Goal: Information Seeking & Learning: Learn about a topic

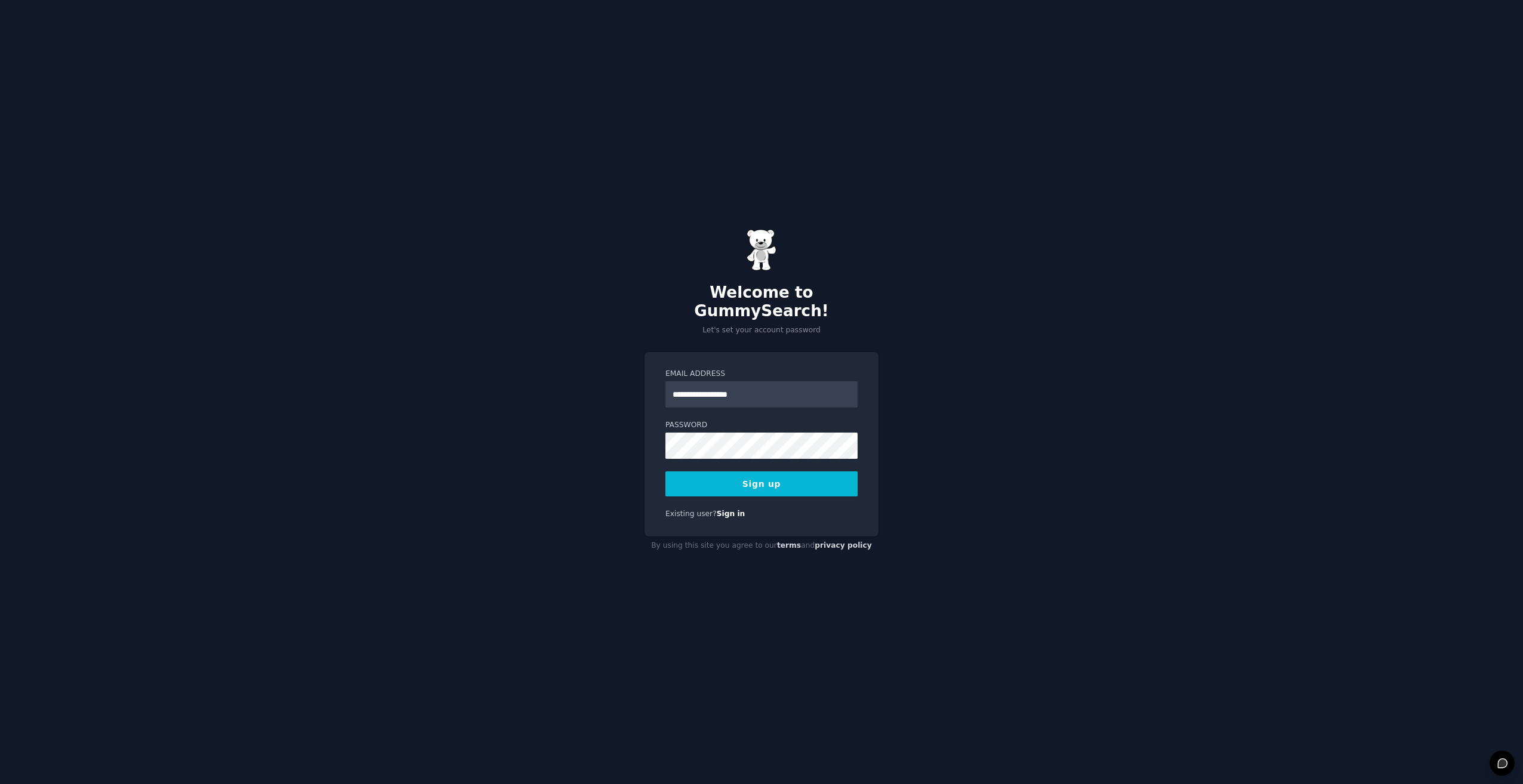
click at [761, 476] on button "Sign up" at bounding box center [762, 484] width 193 height 25
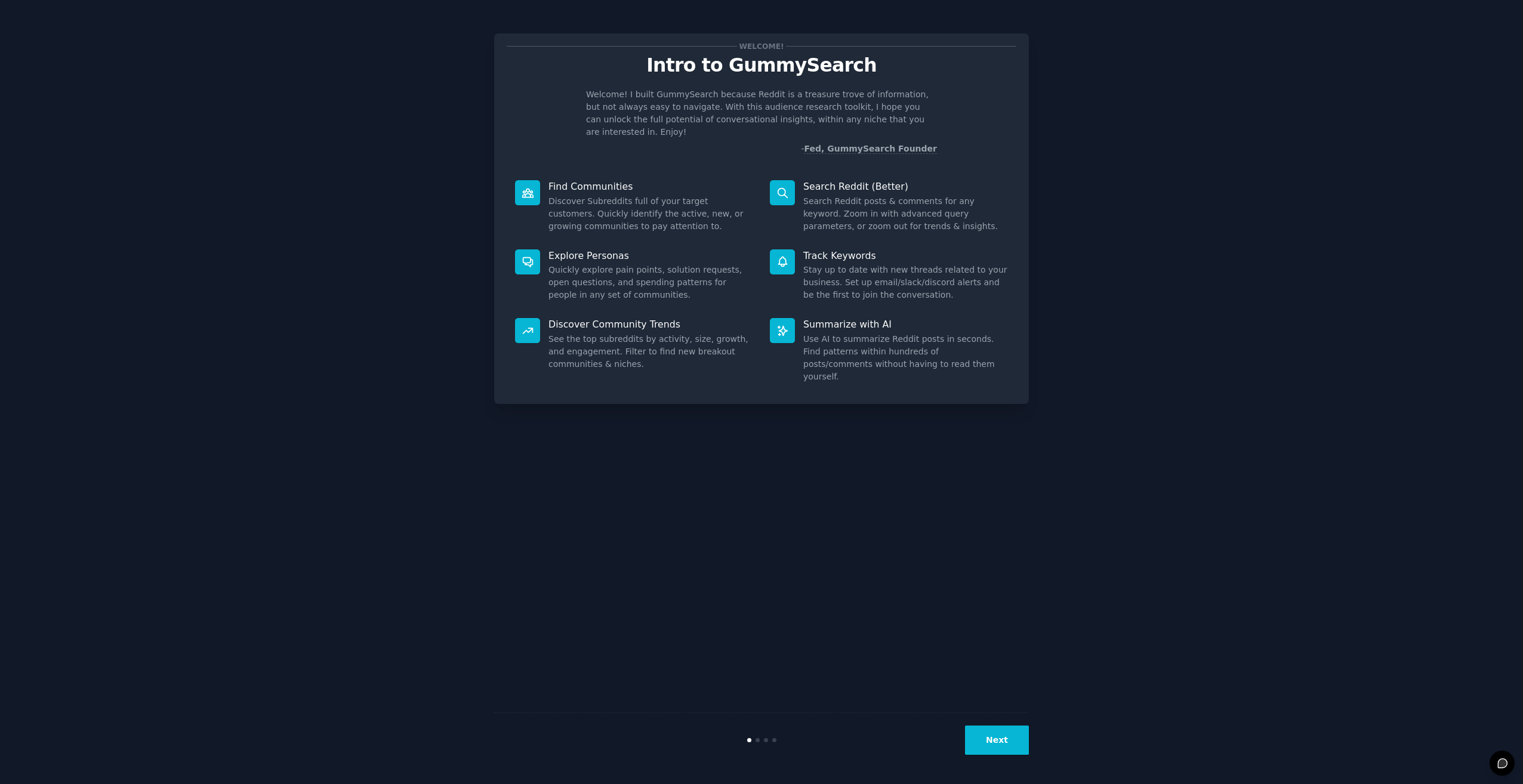
click at [989, 734] on button "Next" at bounding box center [997, 741] width 64 height 29
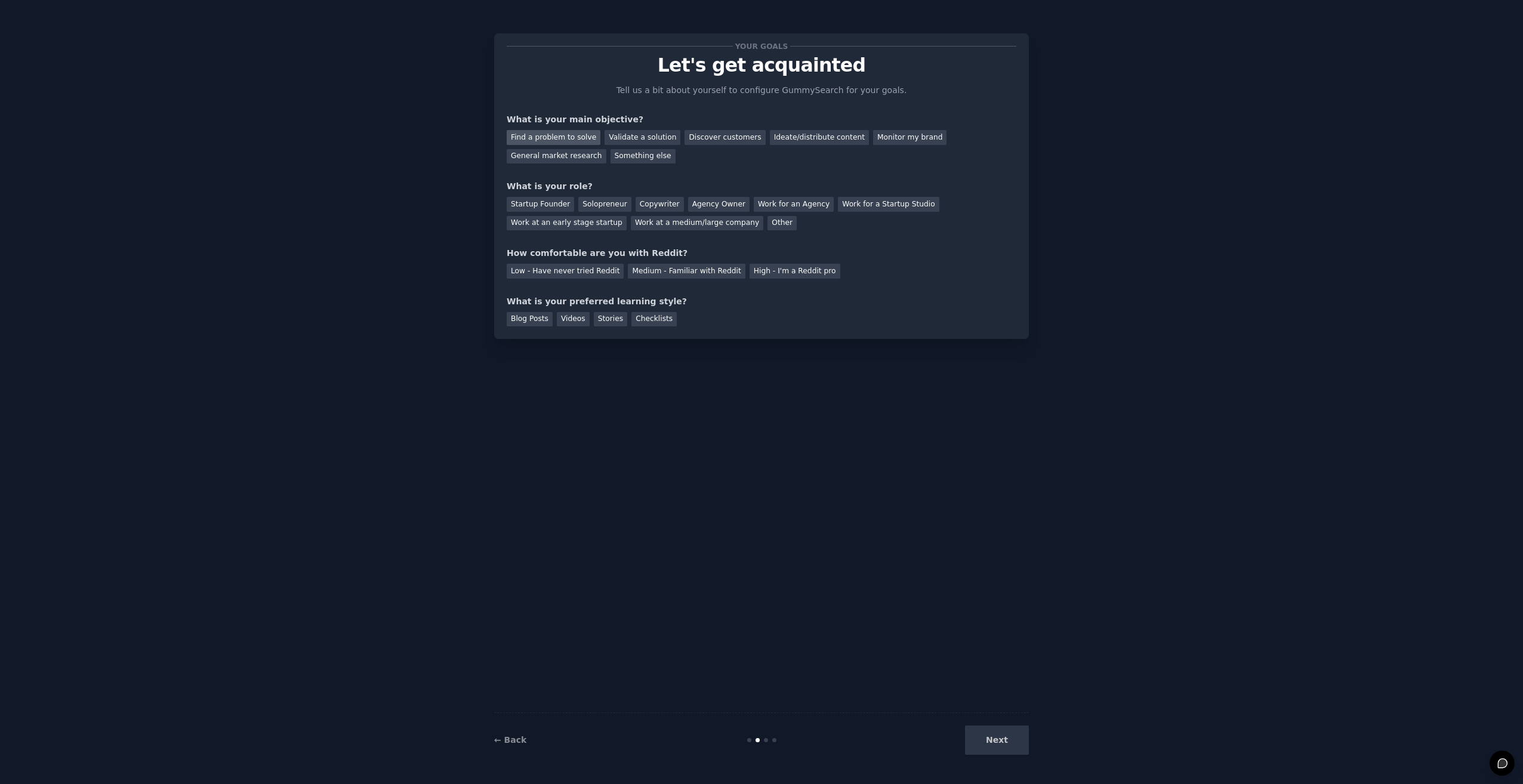
click at [588, 139] on div "Find a problem to solve" at bounding box center [553, 137] width 94 height 14
click at [620, 138] on div "Validate a solution" at bounding box center [643, 137] width 76 height 14
click at [999, 741] on div "Next" at bounding box center [939, 741] width 178 height 29
click at [945, 668] on div "Your goals Let's get acquainted Tell us a bit about yourself to configure Gummy…" at bounding box center [761, 392] width 534 height 751
click at [768, 222] on div "Other" at bounding box center [782, 223] width 29 height 14
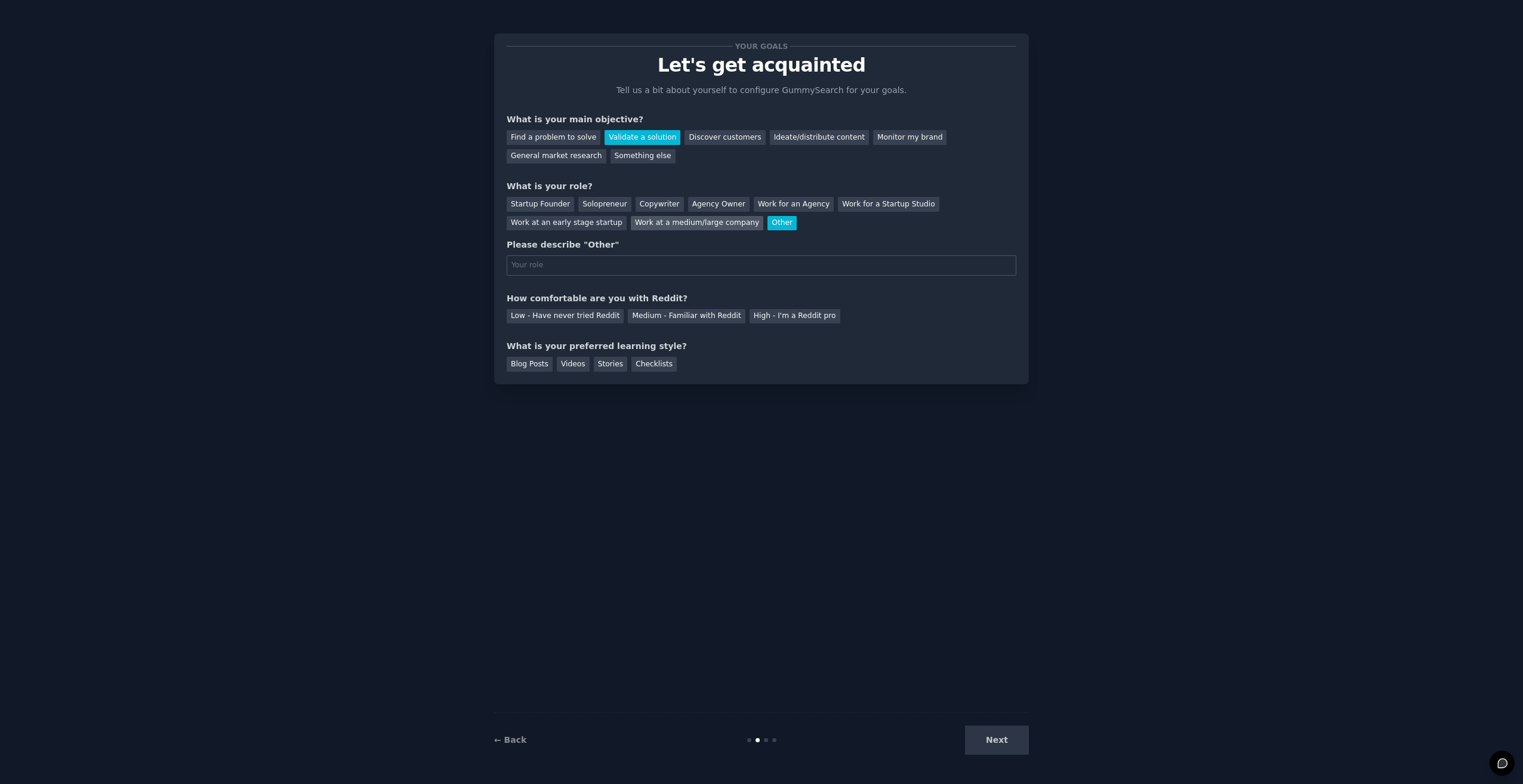
click at [631, 225] on div "Work at a medium/large company" at bounding box center [697, 223] width 133 height 14
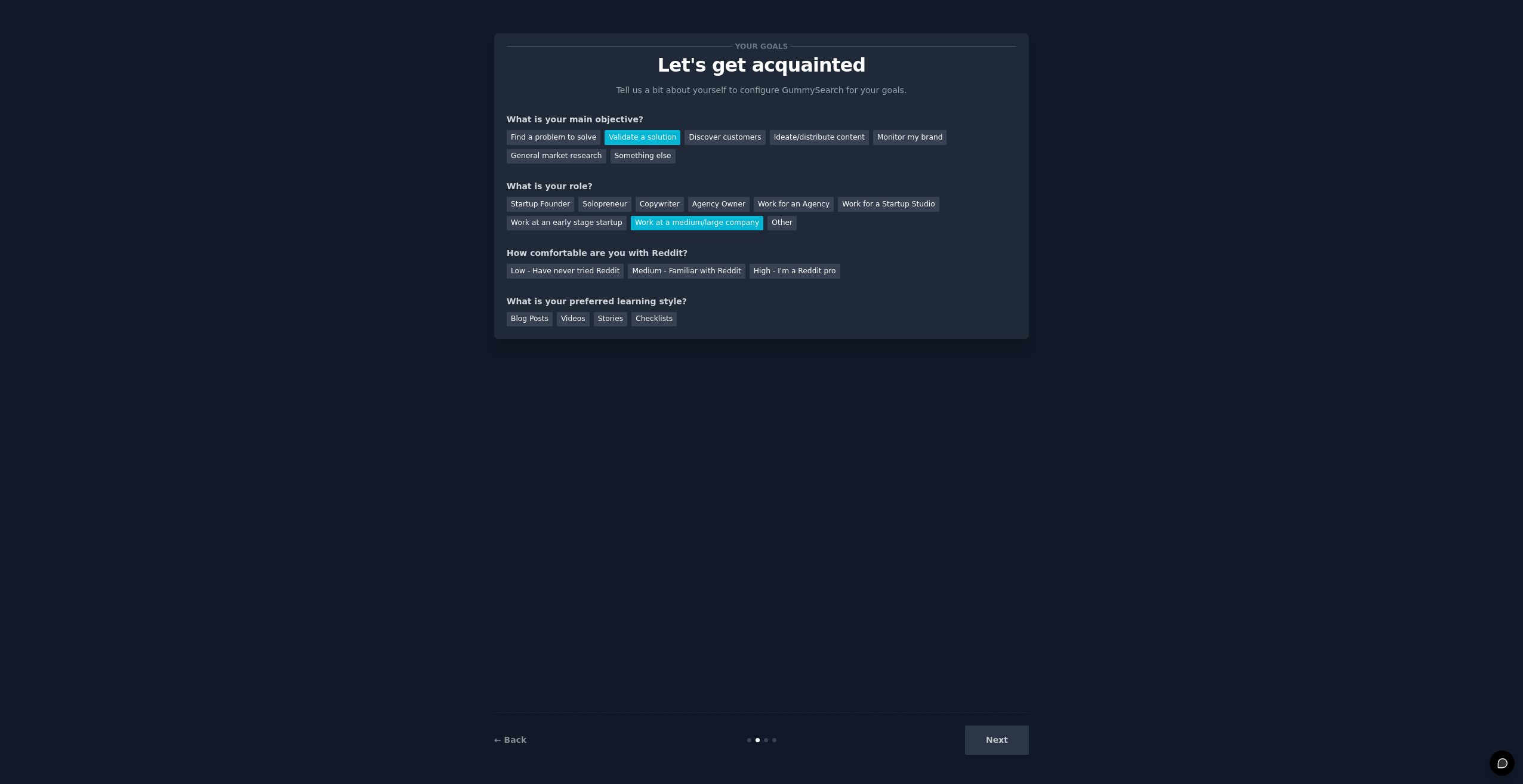
click at [1012, 751] on div "Next" at bounding box center [939, 741] width 178 height 29
click at [592, 275] on div "Low - Have never tried Reddit" at bounding box center [564, 271] width 117 height 14
drag, startPoint x: 1017, startPoint y: 742, endPoint x: 956, endPoint y: 670, distance: 94.4
click at [1016, 742] on div "Next" at bounding box center [939, 741] width 178 height 29
click at [649, 320] on div "Checklists" at bounding box center [654, 319] width 45 height 14
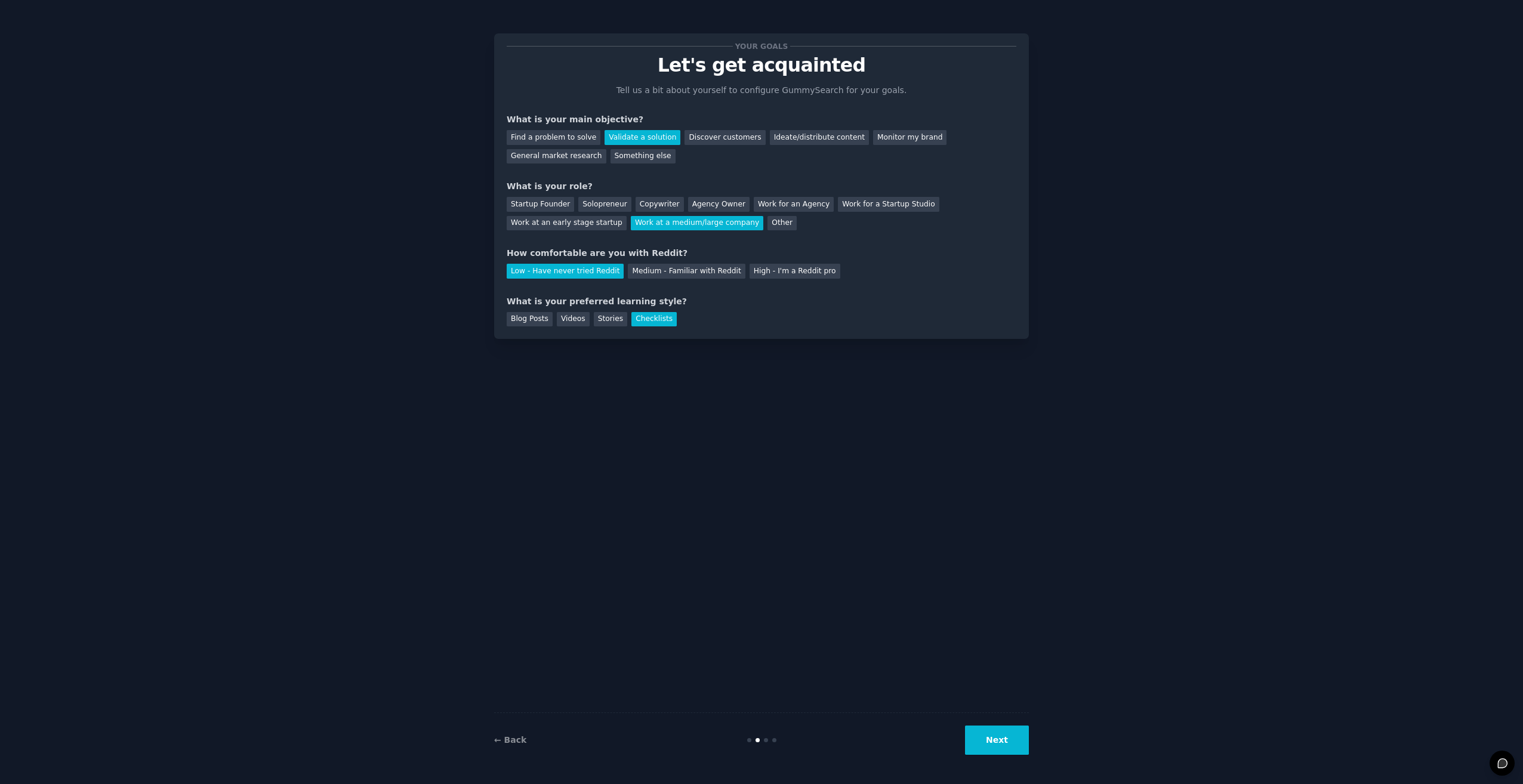
click at [1008, 746] on button "Next" at bounding box center [997, 741] width 64 height 29
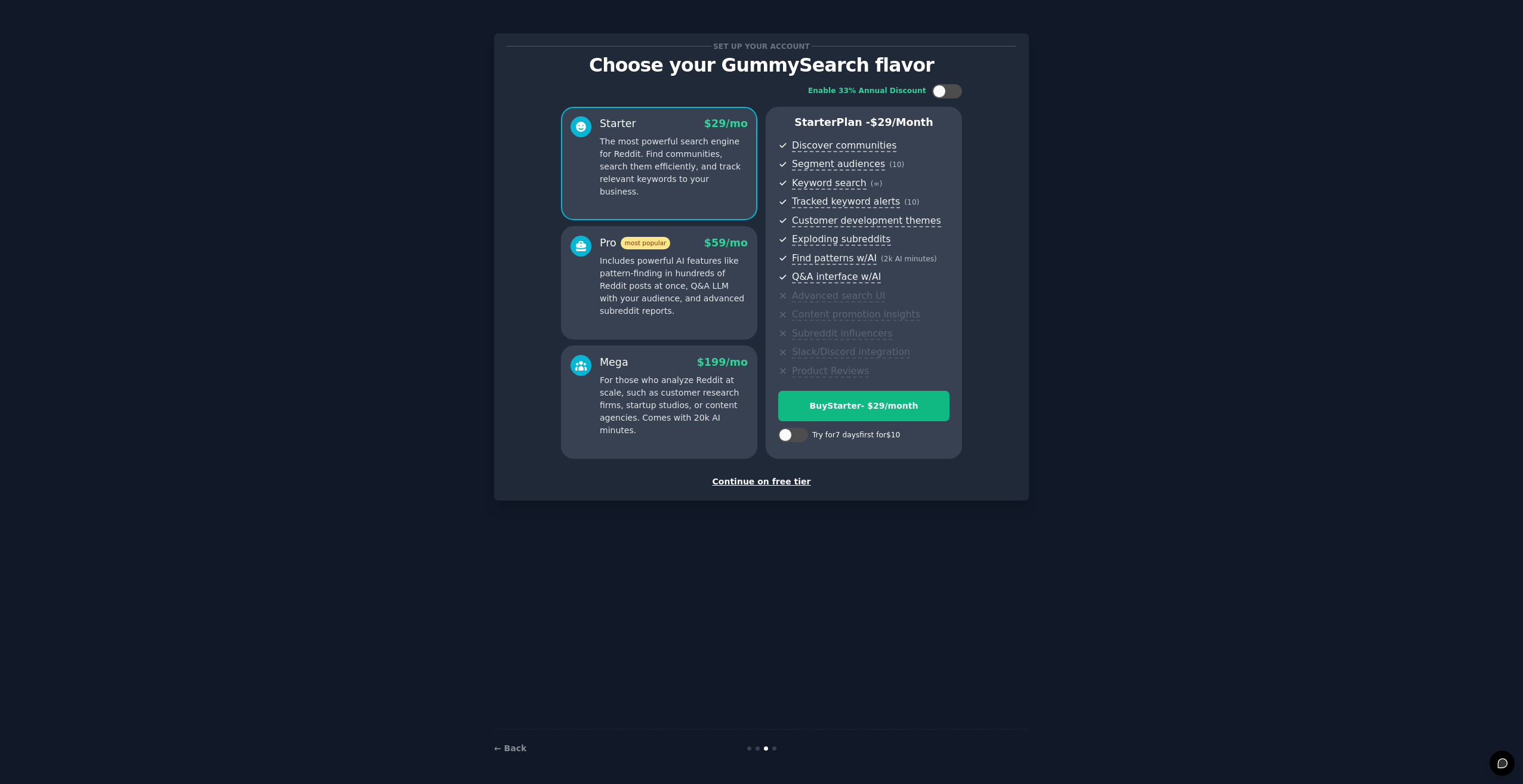
click at [790, 486] on div "Continue on free tier" at bounding box center [762, 482] width 510 height 13
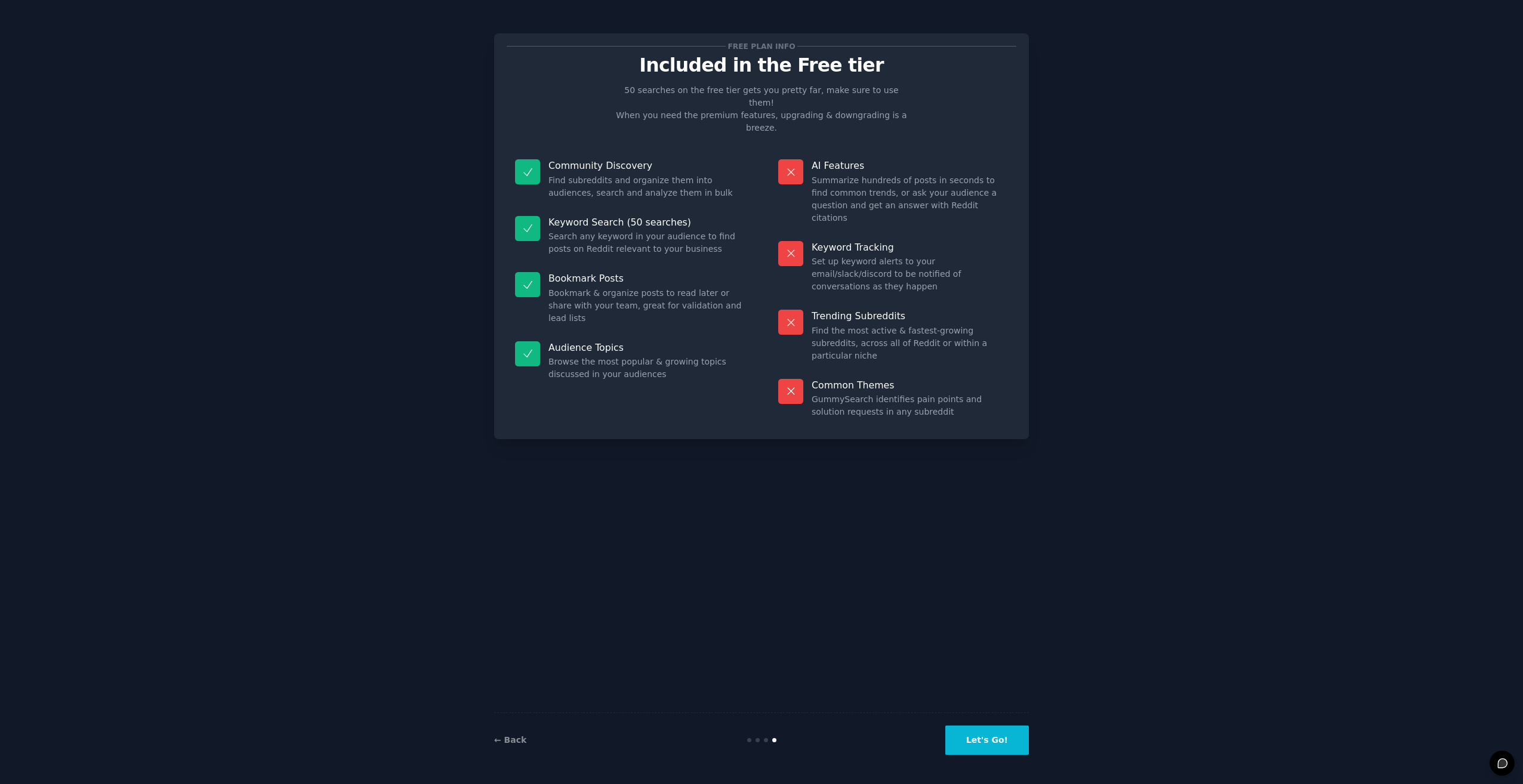
click at [997, 738] on button "Let's Go!" at bounding box center [987, 741] width 83 height 29
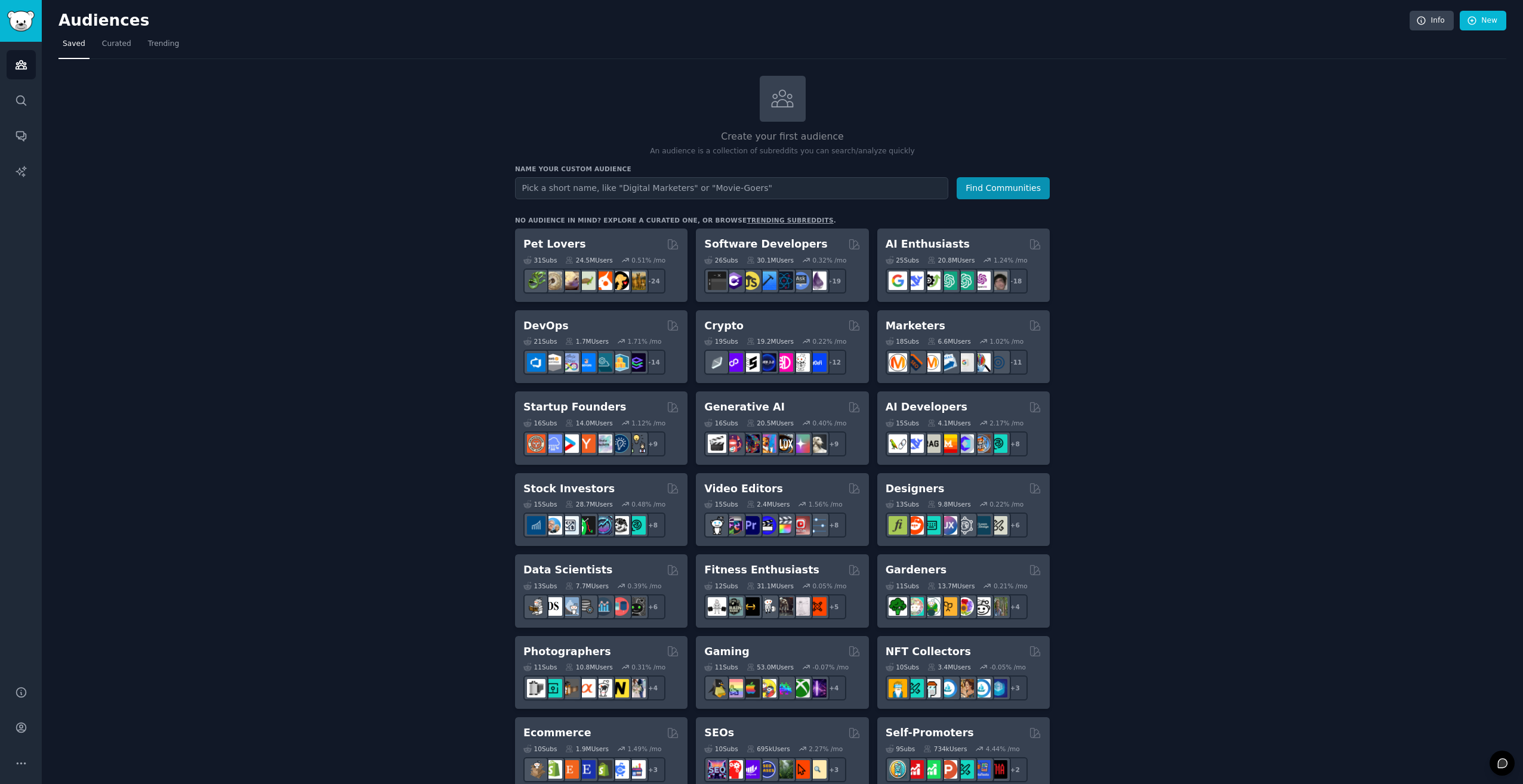
click at [591, 184] on input "text" at bounding box center [732, 188] width 433 height 22
type input "r/accenture"
click at [957, 177] on button "Find Communities" at bounding box center [1003, 188] width 93 height 22
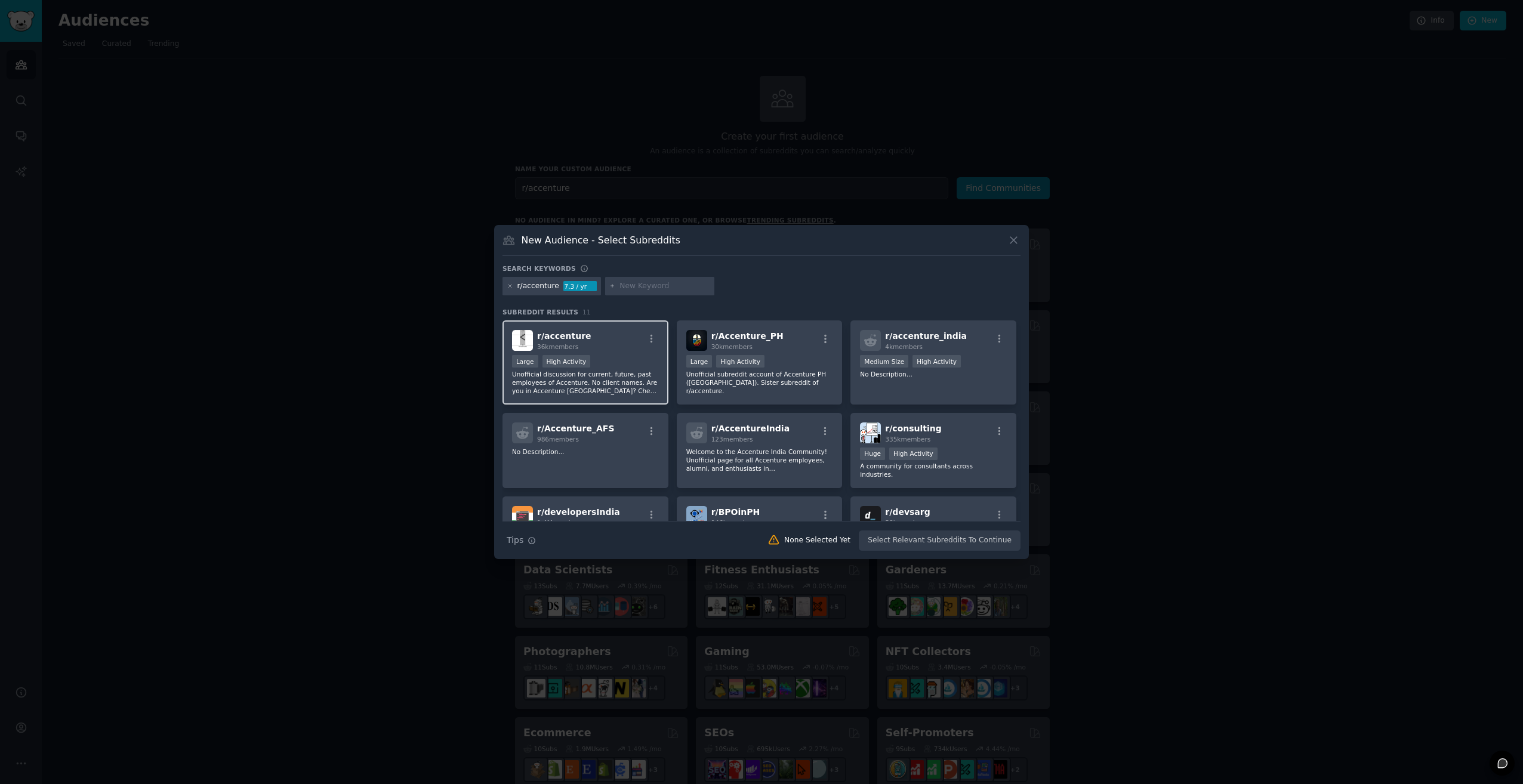
click at [598, 332] on div "r/ accenture 36k members" at bounding box center [585, 340] width 147 height 21
click at [604, 366] on div ">= 80th percentile for submissions / day Large High Activity" at bounding box center [585, 363] width 147 height 14
click at [562, 338] on span "r/ accenture" at bounding box center [564, 335] width 54 height 10
click at [652, 342] on icon "button" at bounding box center [652, 339] width 11 height 11
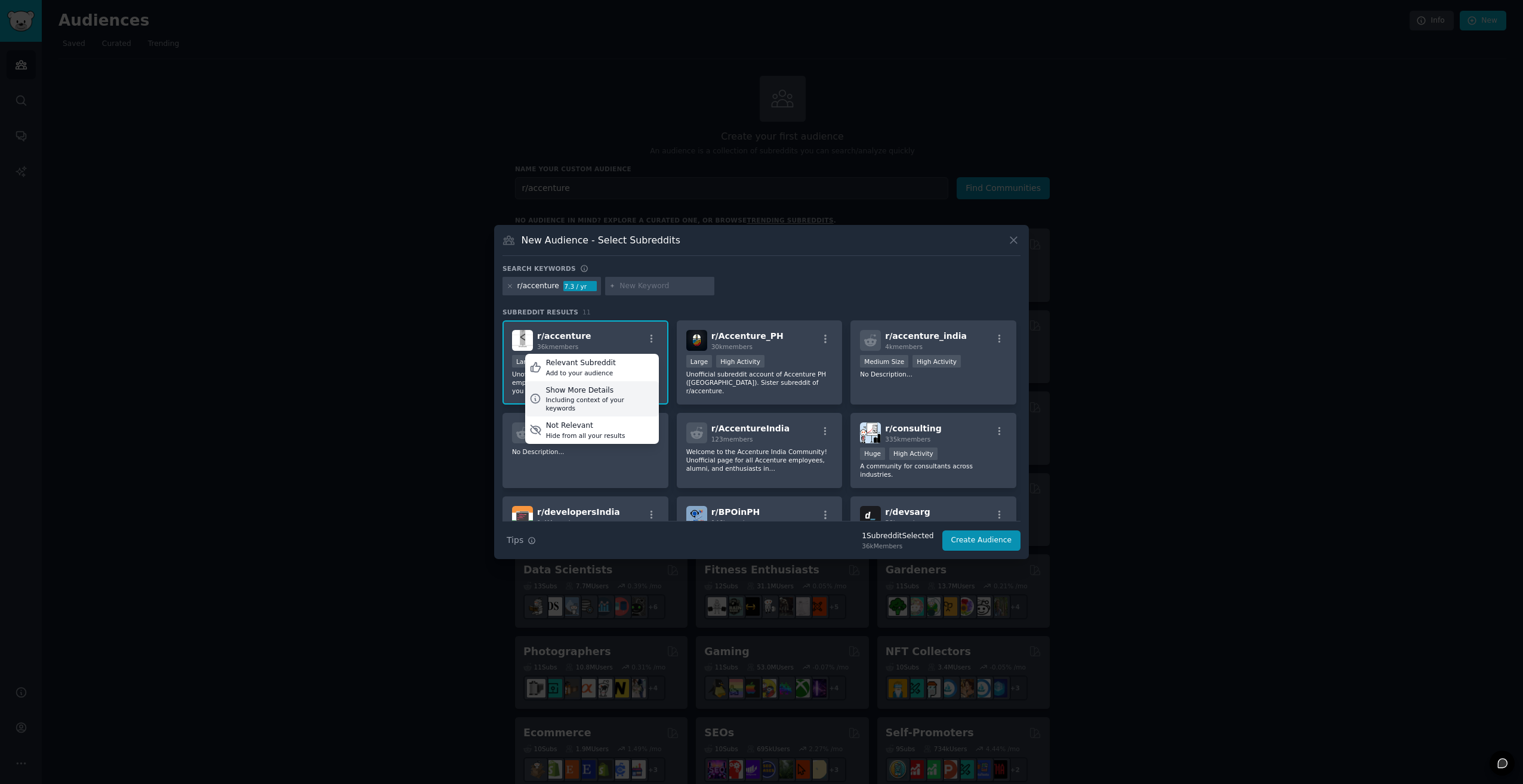
click at [620, 400] on div "Including context of your keywords" at bounding box center [600, 404] width 109 height 16
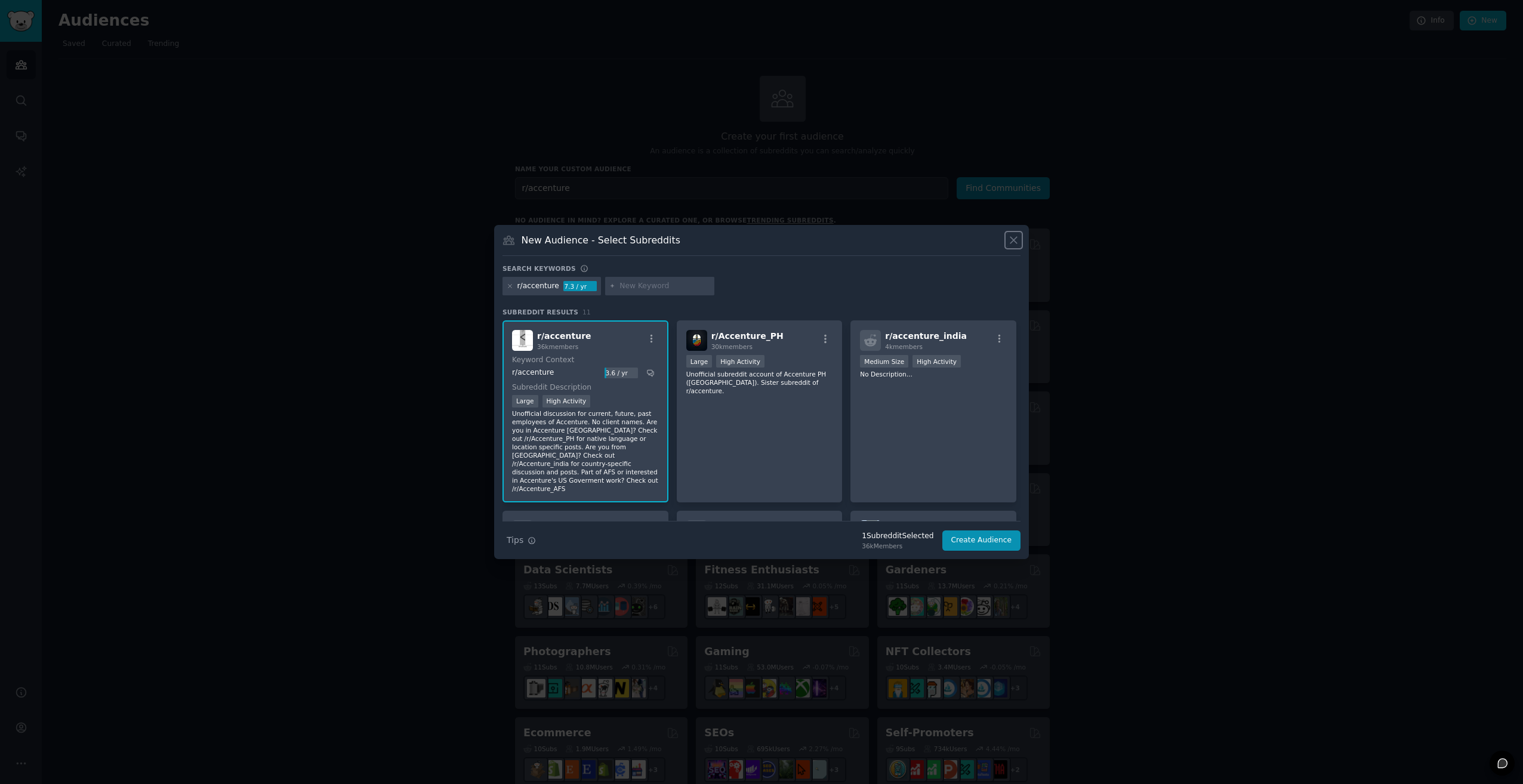
click at [1013, 242] on icon at bounding box center [1014, 241] width 13 height 13
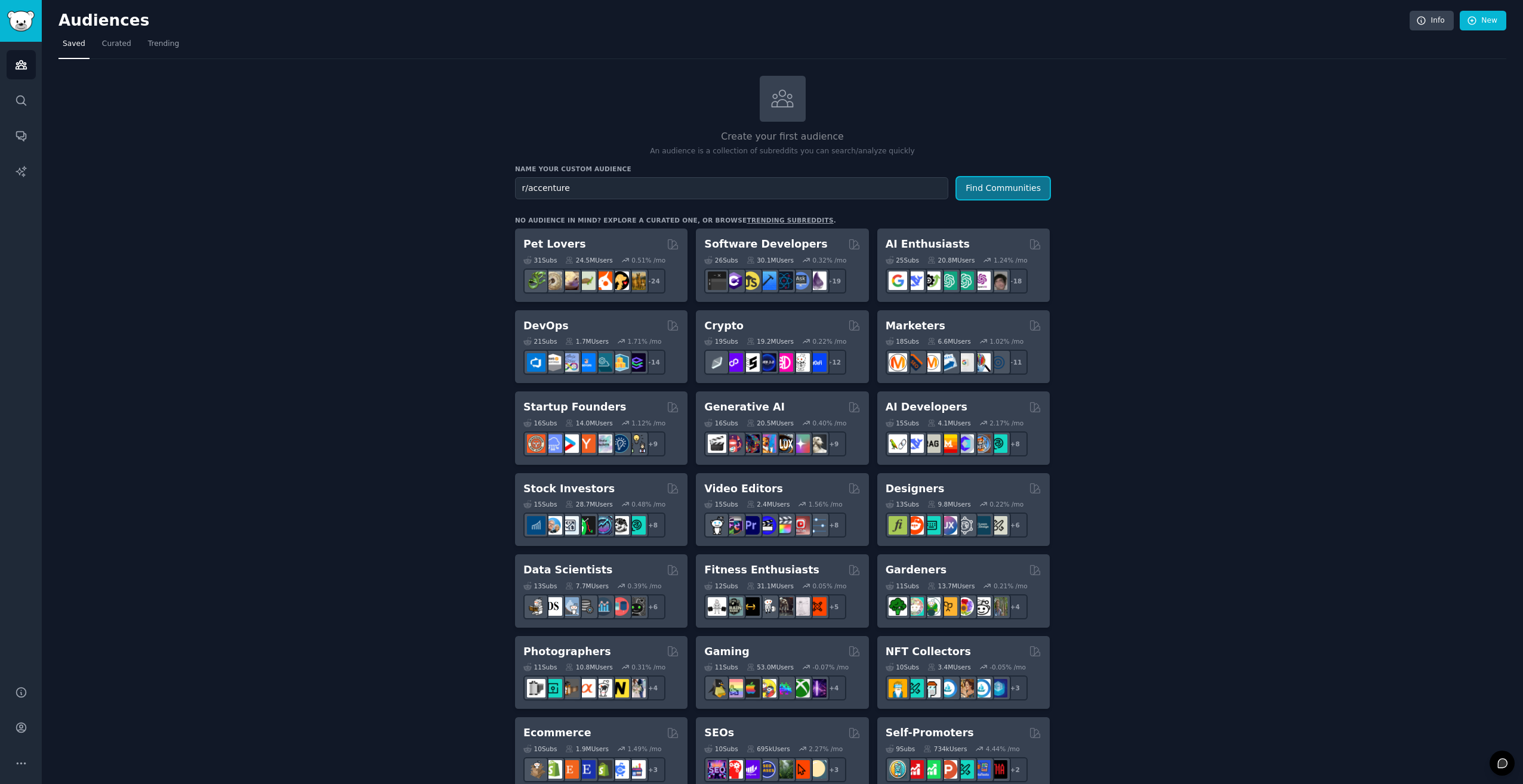
click at [998, 194] on button "Find Communities" at bounding box center [1003, 188] width 93 height 22
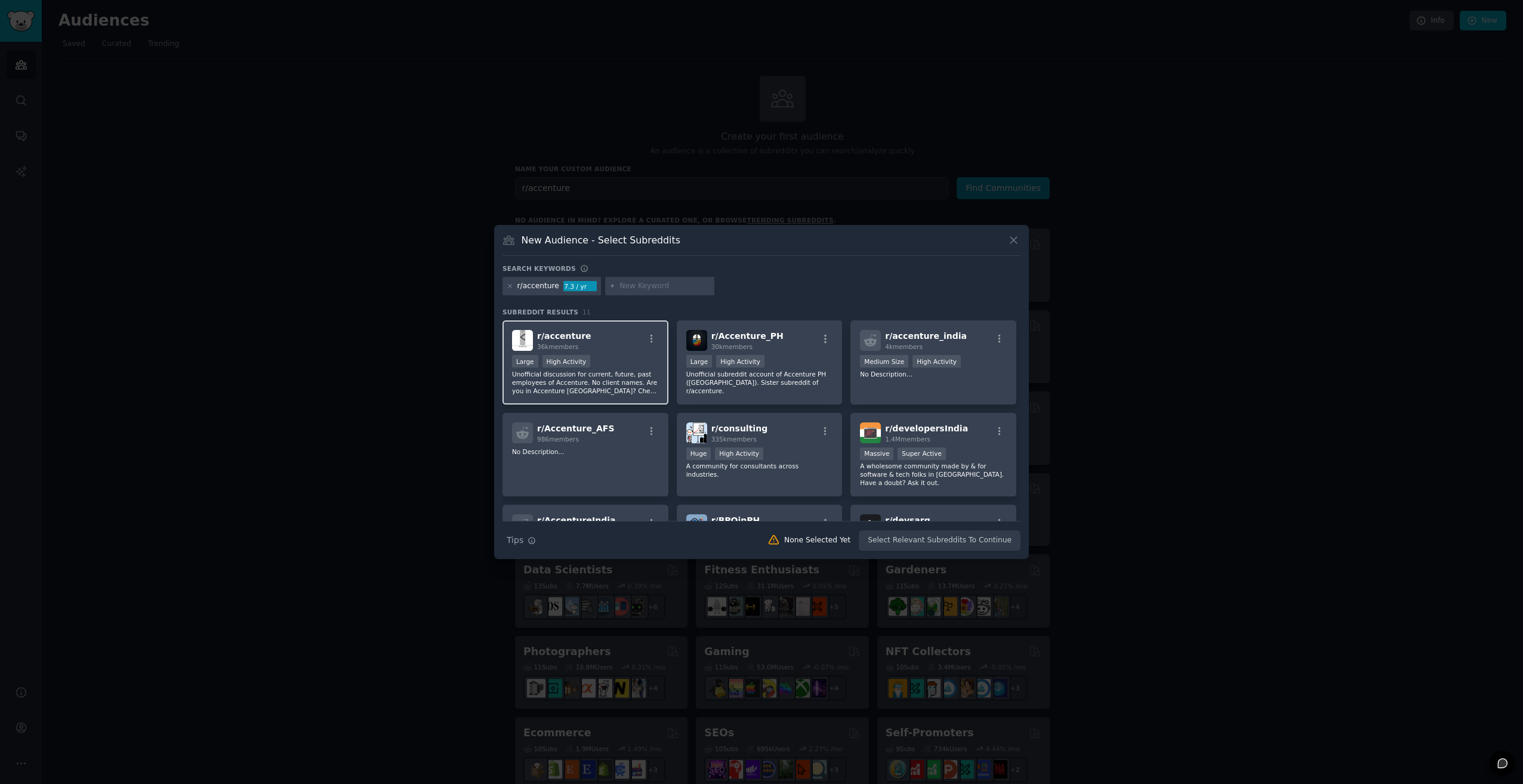
click at [617, 350] on div "r/ accenture 36k members" at bounding box center [585, 340] width 147 height 21
click at [1136, 397] on div at bounding box center [762, 392] width 1523 height 784
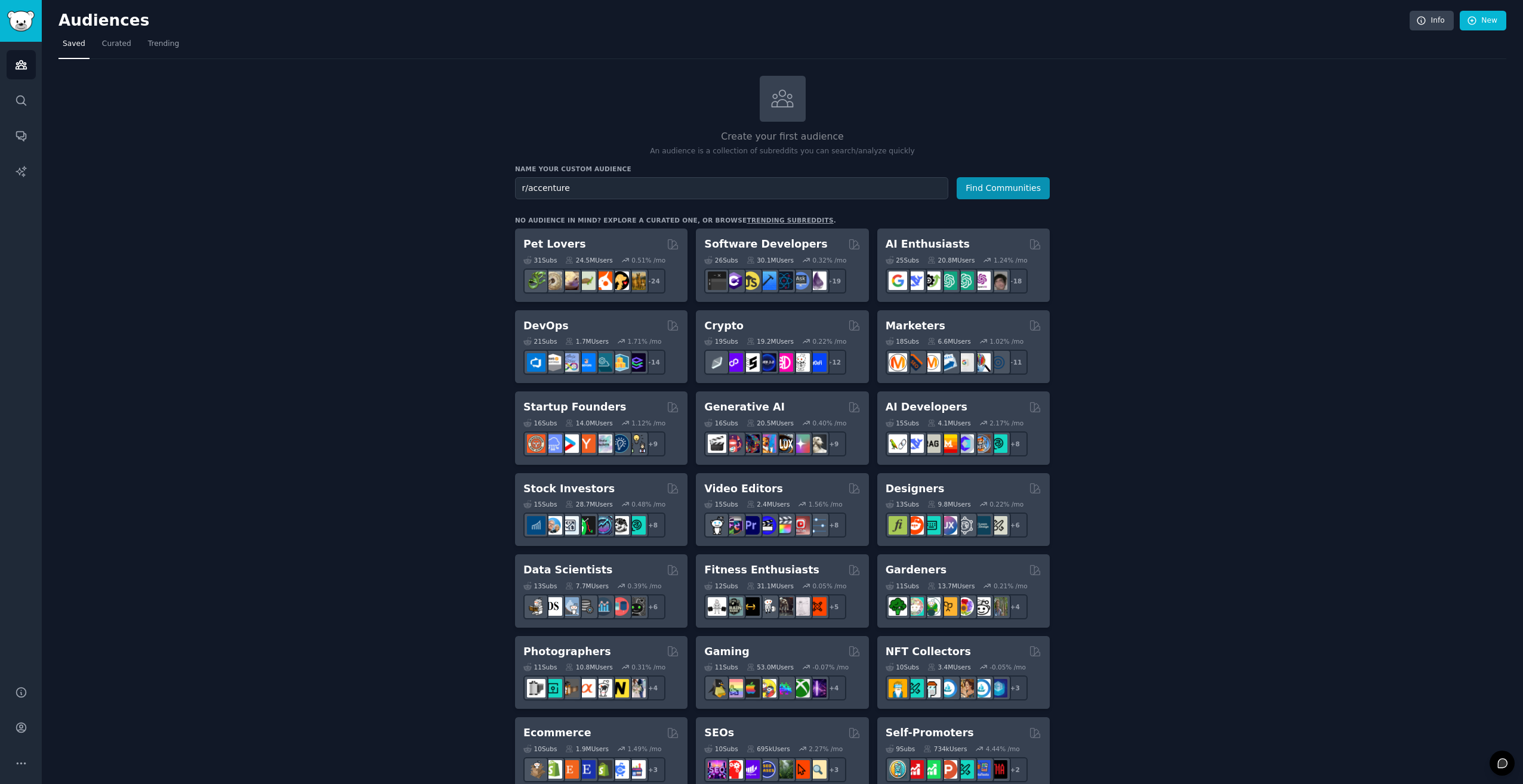
drag, startPoint x: 378, startPoint y: 217, endPoint x: 375, endPoint y: 193, distance: 24.2
click at [378, 217] on div "Create your first audience An audience is a collection of subreddits you can se…" at bounding box center [782, 725] width 1448 height 1299
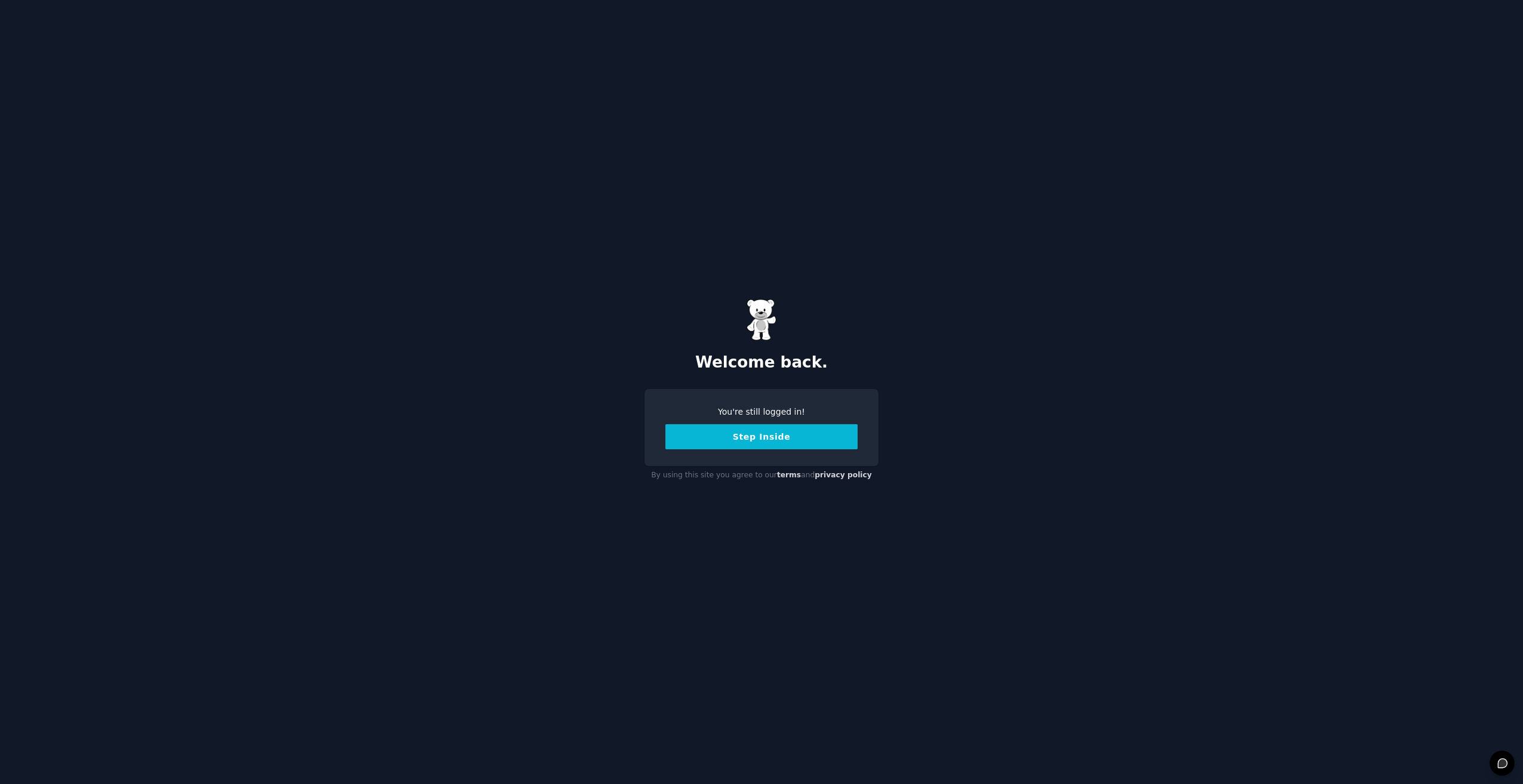
click at [761, 439] on button "Step Inside" at bounding box center [762, 437] width 193 height 25
